Goal: Task Accomplishment & Management: Use online tool/utility

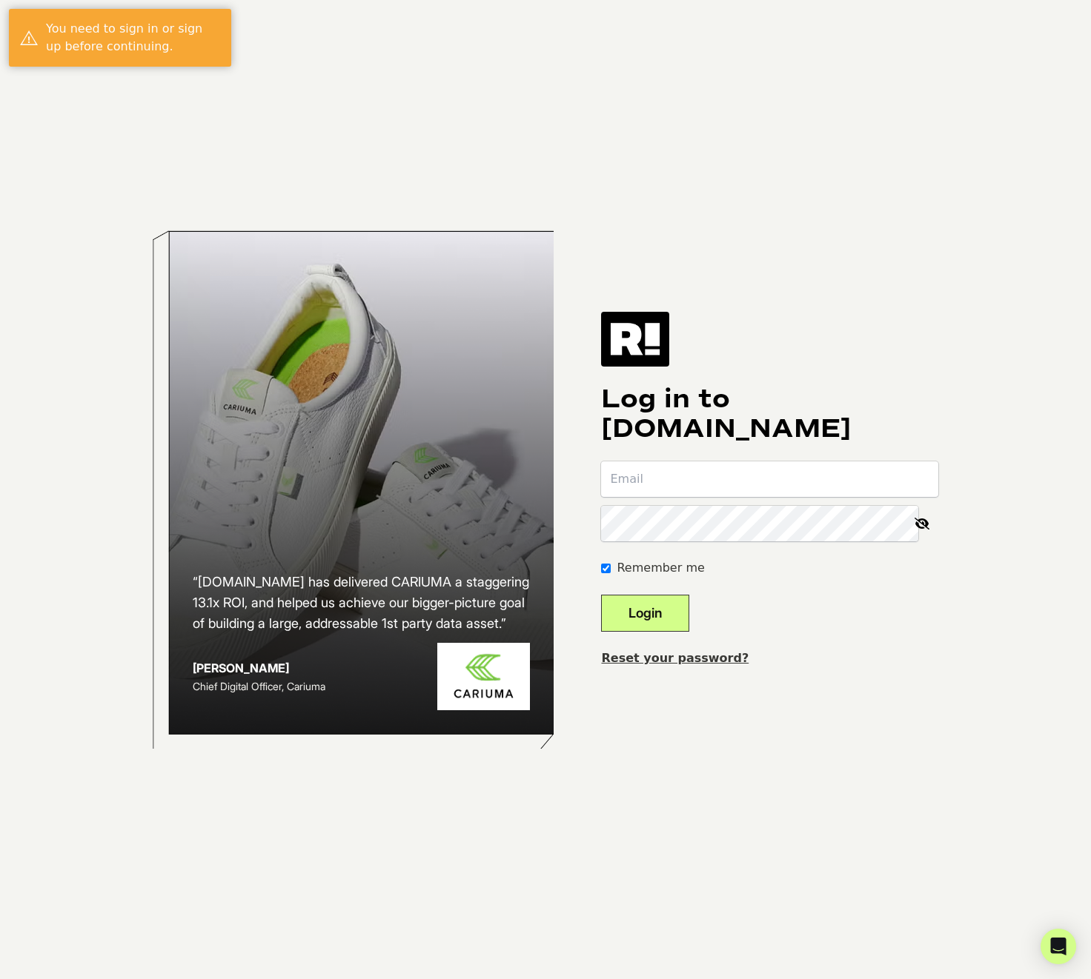
type input "[PERSON_NAME][EMAIL_ADDRESS][DOMAIN_NAME]"
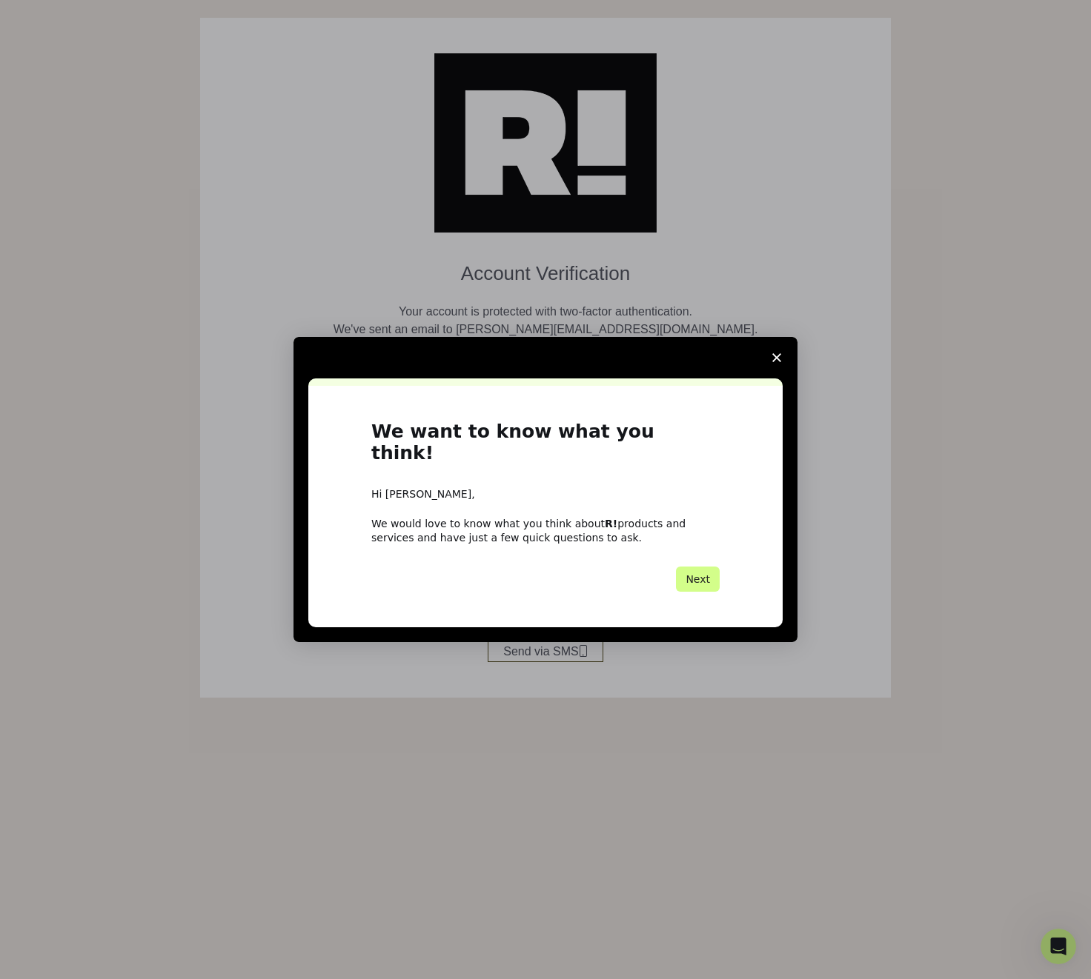
click at [544, 416] on div "We want to know what you think! Hi [PERSON_NAME], We would love to know what yo…" at bounding box center [545, 506] width 474 height 241
click at [433, 386] on div "Intercom messenger" at bounding box center [545, 382] width 474 height 7
click at [776, 362] on icon "Close survey" at bounding box center [776, 357] width 9 height 9
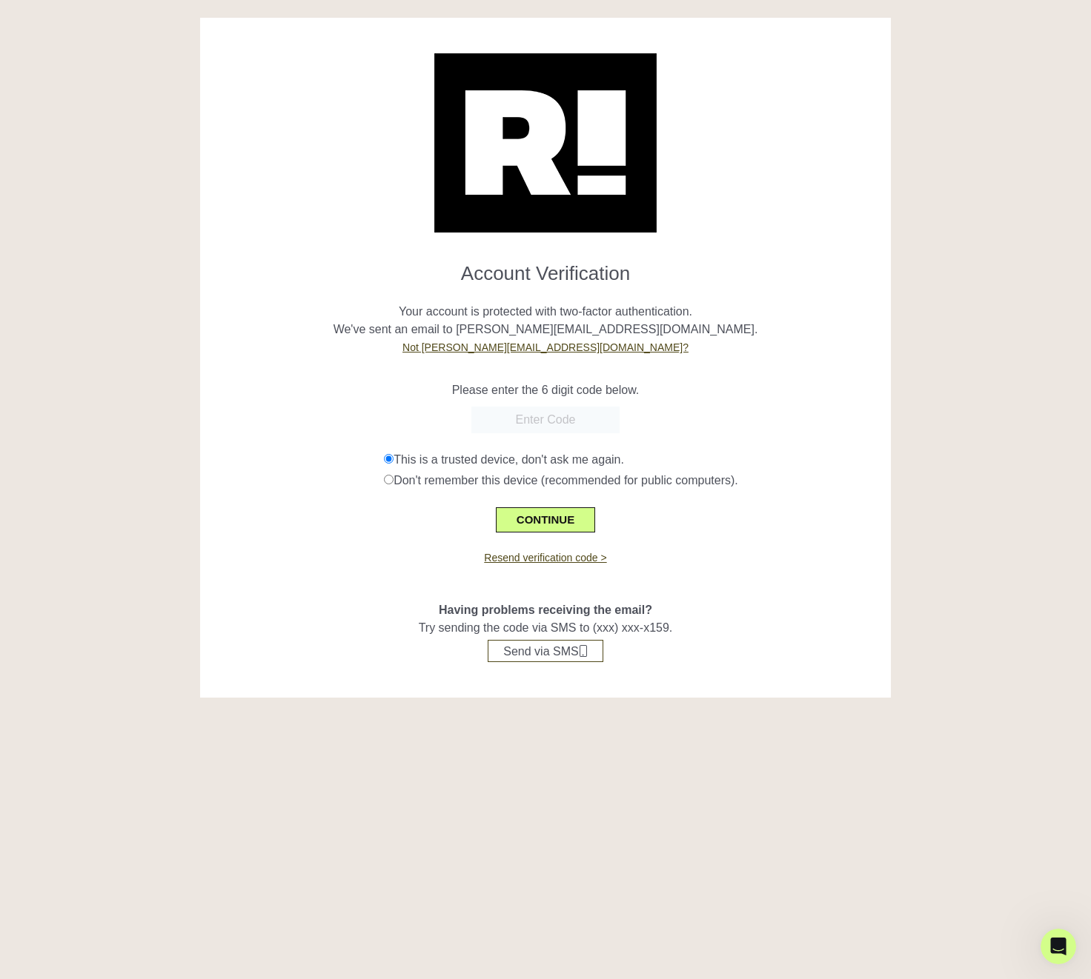
click at [533, 418] on input "text" at bounding box center [545, 420] width 148 height 27
type input "540108"
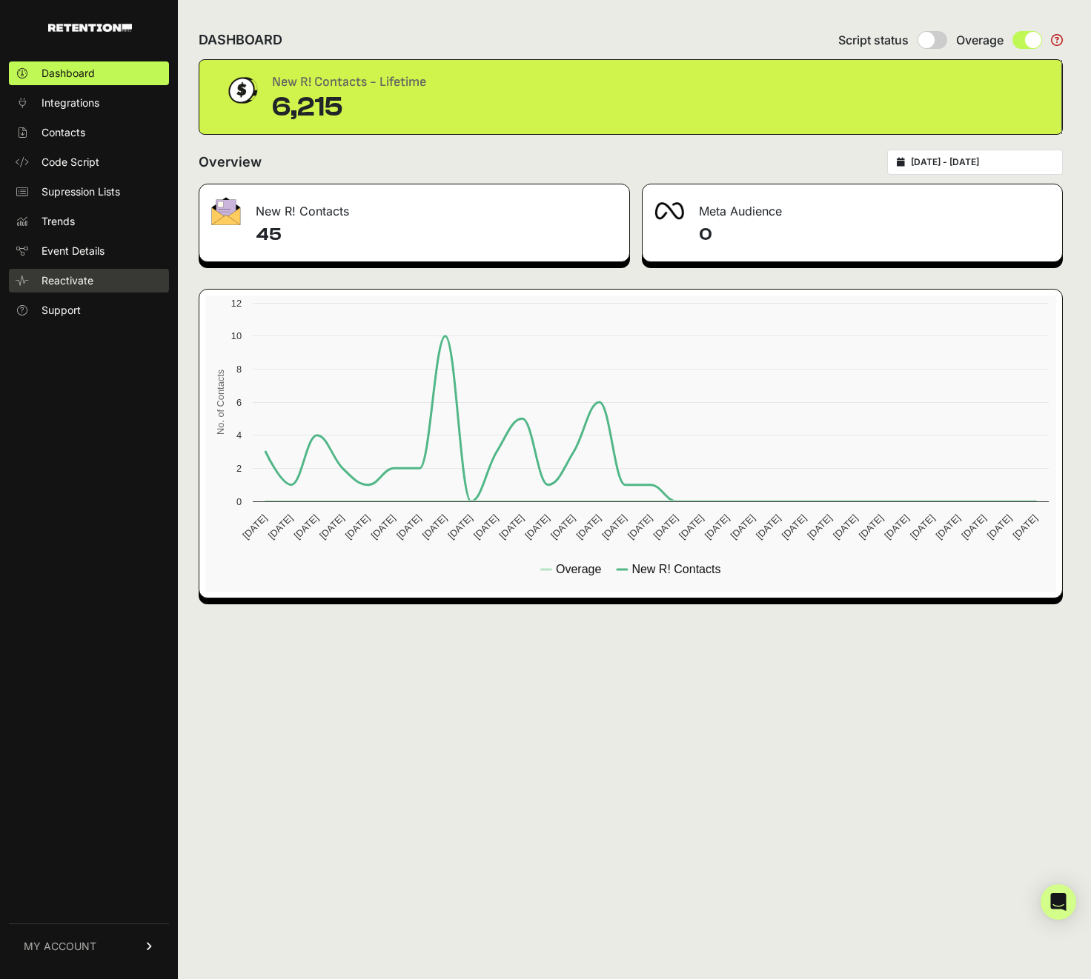
click at [75, 287] on span "Reactivate" at bounding box center [67, 280] width 52 height 15
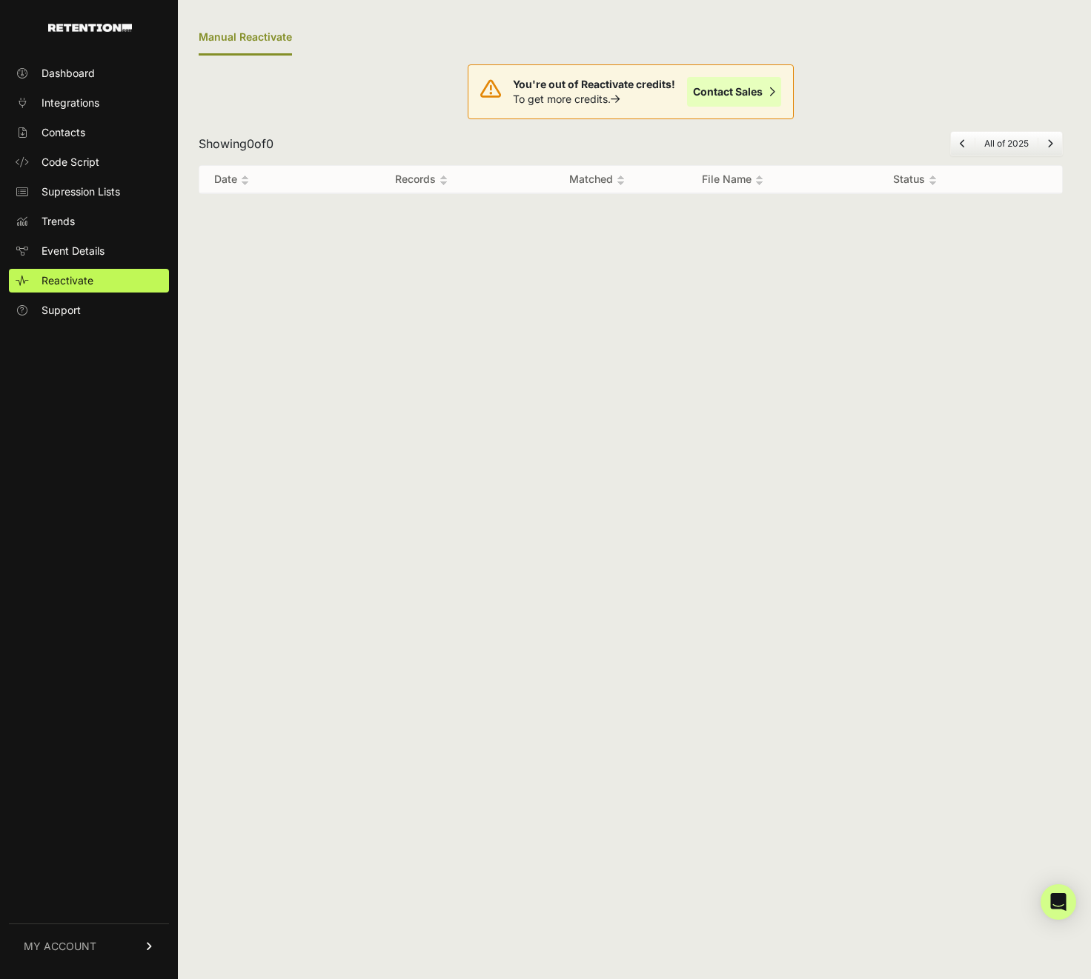
click at [719, 90] on link "Contact Sales" at bounding box center [734, 92] width 94 height 30
click at [866, 299] on div "Manual Reactivate You're out of Reactivate credits! To get more credits. Contac…" at bounding box center [630, 489] width 905 height 979
click at [390, 90] on div "You're out of Reactivate credits! To get more credits. Contact Sales Showing 0 …" at bounding box center [631, 129] width 864 height 147
click at [507, 538] on div "Manual Reactivate You're out of Reactivate credits! To get more credits. Contac…" at bounding box center [630, 489] width 905 height 979
click at [504, 538] on div "Manual Reactivate You're out of Reactivate credits! To get more credits. Contac…" at bounding box center [630, 489] width 905 height 979
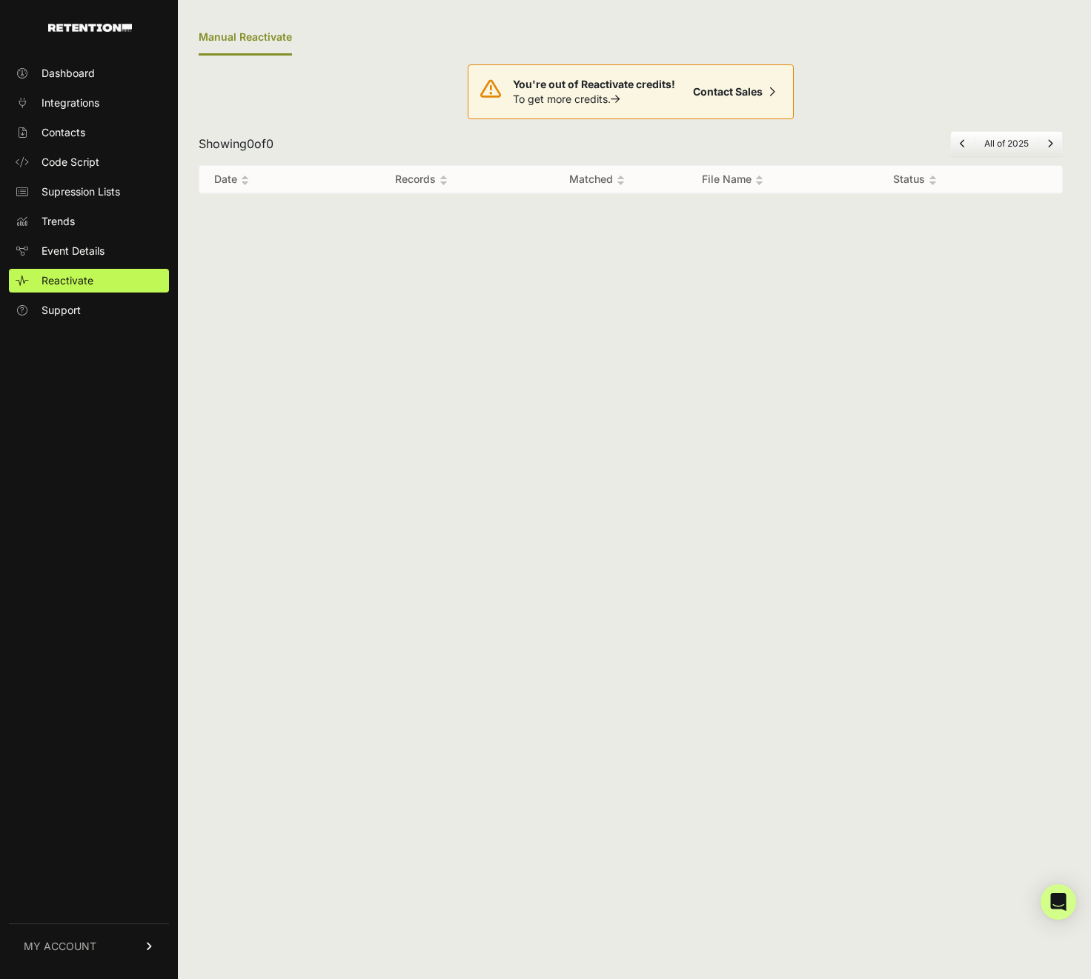
click at [608, 329] on div "Manual Reactivate You're out of Reactivate credits! To get more credits. Contac…" at bounding box center [630, 489] width 905 height 979
click at [411, 320] on div "Manual Reactivate You're out of Reactivate credits! To get more credits. Contac…" at bounding box center [630, 489] width 905 height 979
click at [411, 321] on div "Manual Reactivate You're out of Reactivate credits! To get more credits. Contac…" at bounding box center [630, 489] width 905 height 979
